Goal: Task Accomplishment & Management: Manage account settings

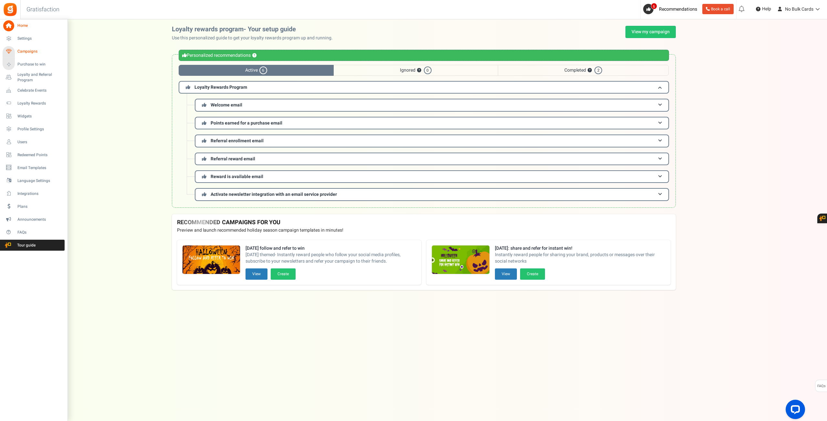
click at [11, 52] on icon at bounding box center [8, 51] width 11 height 11
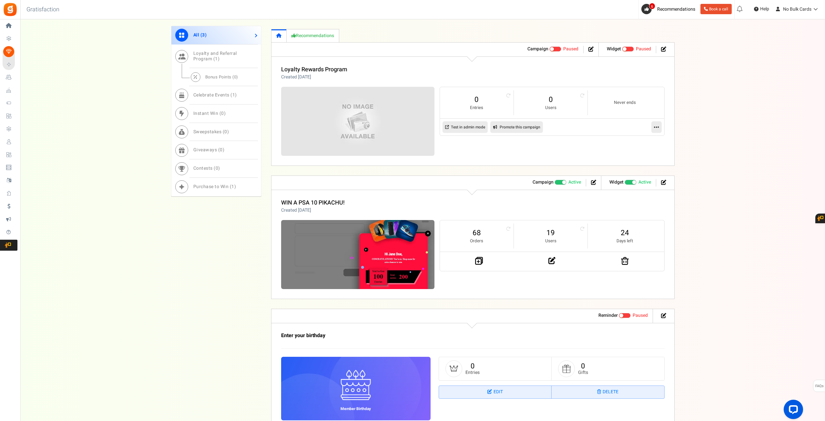
scroll to position [226, 0]
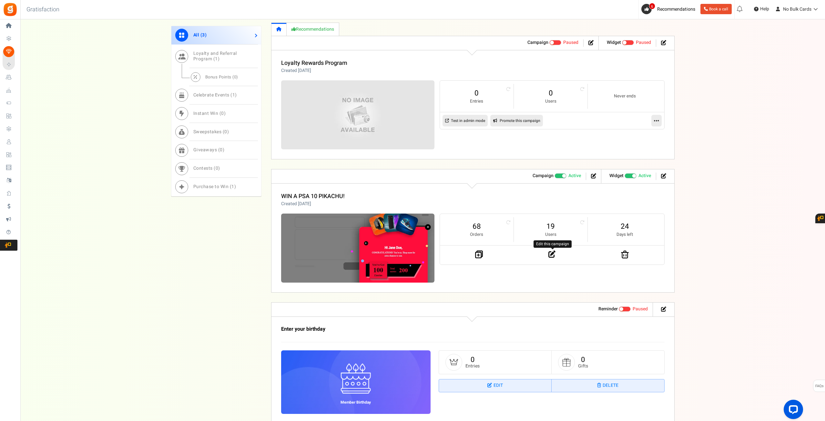
click at [552, 253] on icon at bounding box center [552, 254] width 7 height 7
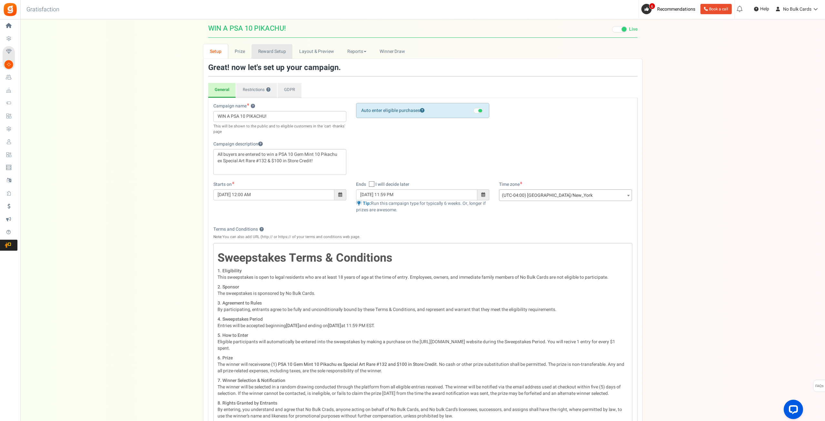
click at [271, 51] on link "Reward Setup" at bounding box center [272, 51] width 41 height 15
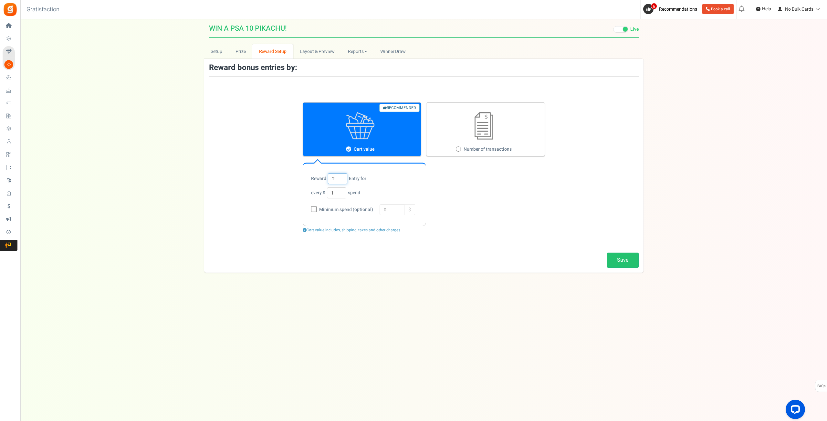
click at [343, 178] on input "2" at bounding box center [337, 178] width 19 height 11
type input "1"
click at [373, 174] on div "Reward 1 Entry for every $ 1 spend" at bounding box center [364, 185] width 107 height 25
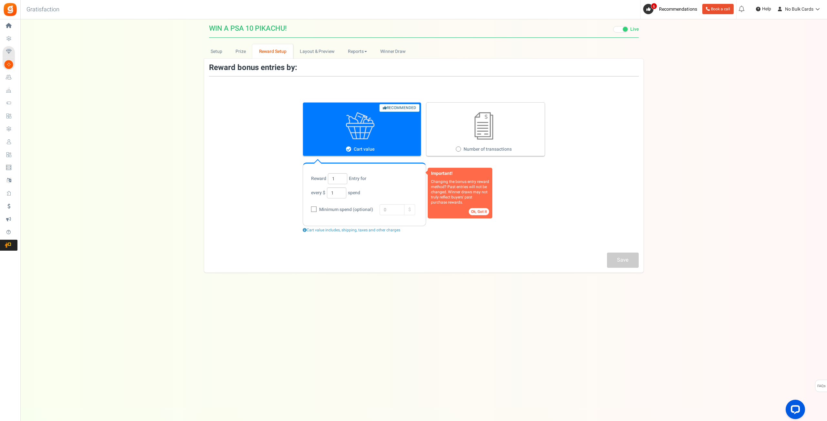
click at [482, 210] on button "Ok, Got it" at bounding box center [479, 211] width 20 height 7
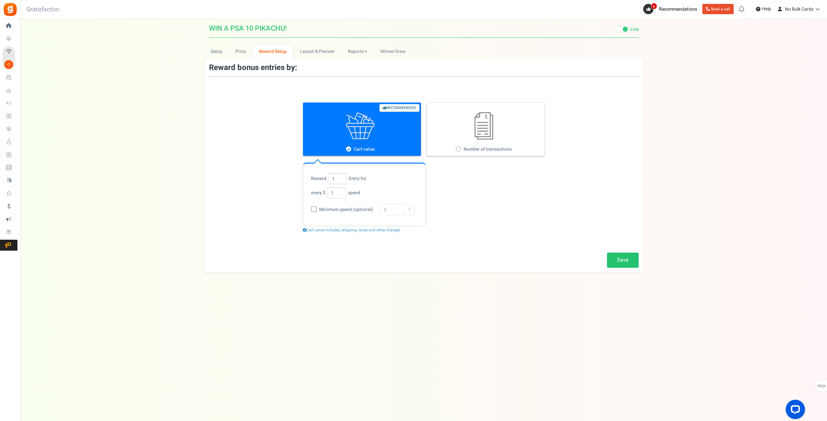
click at [496, 227] on div "Important! Changing the bonus entry reward method? Past entries will not be cha…" at bounding box center [424, 167] width 242 height 131
drag, startPoint x: 631, startPoint y: 262, endPoint x: 615, endPoint y: 256, distance: 17.1
click at [630, 262] on link "Save" at bounding box center [623, 260] width 32 height 15
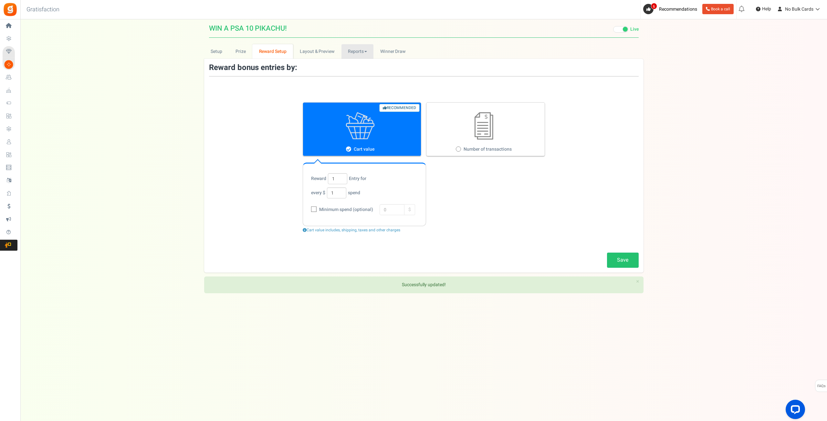
click at [362, 51] on link "Reports" at bounding box center [357, 51] width 32 height 15
click at [352, 73] on link "Entries" at bounding box center [367, 74] width 52 height 9
